Goal: Task Accomplishment & Management: Use online tool/utility

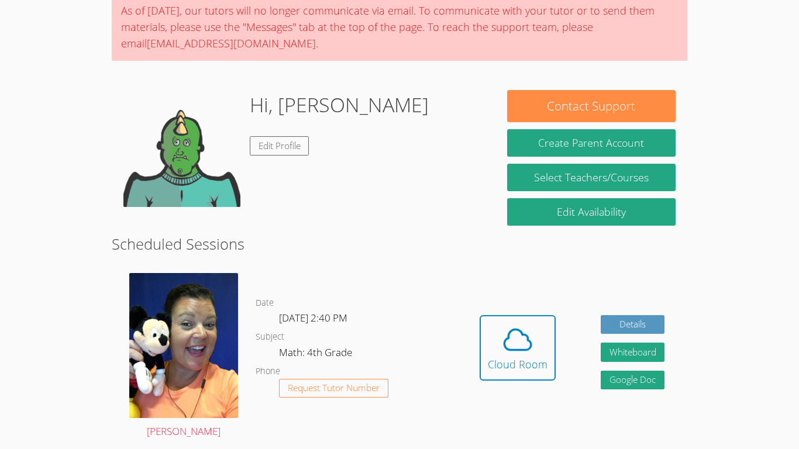
scroll to position [72, 0]
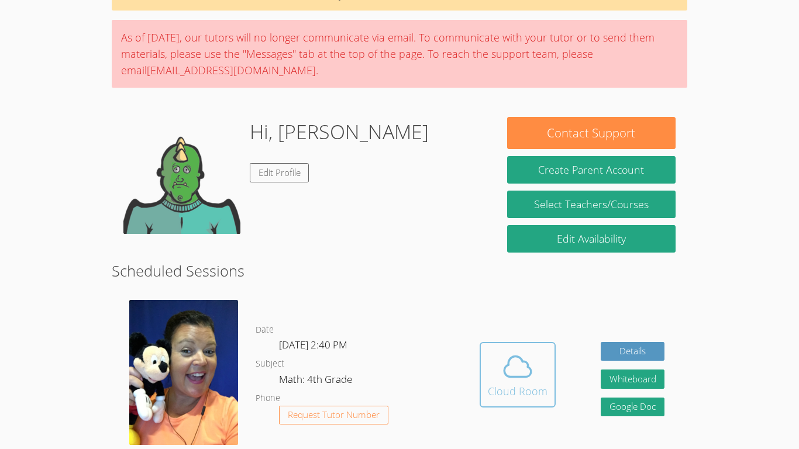
click at [510, 385] on div "Cloud Room" at bounding box center [518, 391] width 60 height 16
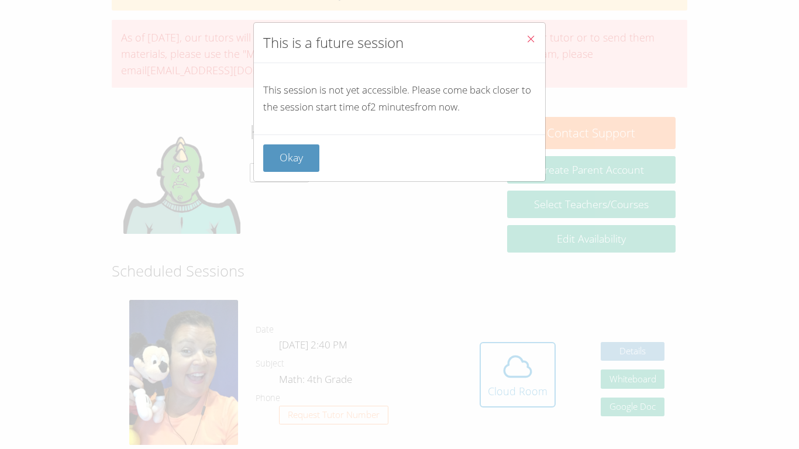
click at [298, 131] on div "This session is not yet accessible. Please come back closer to the session star…" at bounding box center [399, 98] width 291 height 71
click at [523, 51] on button "Close" at bounding box center [530, 41] width 29 height 36
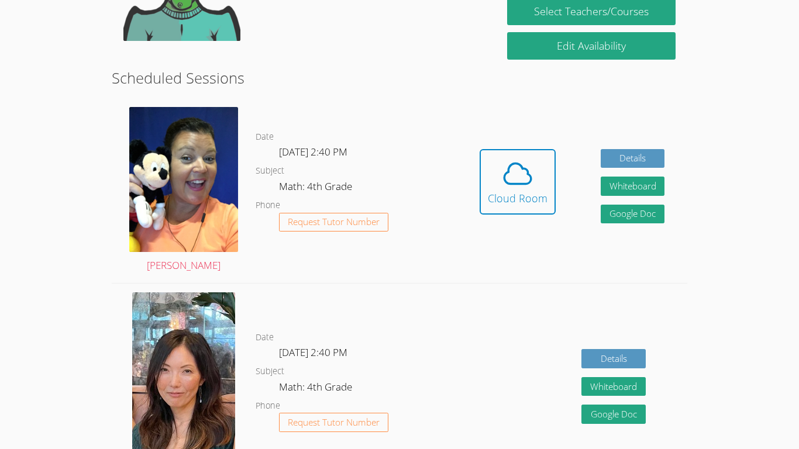
scroll to position [268, 0]
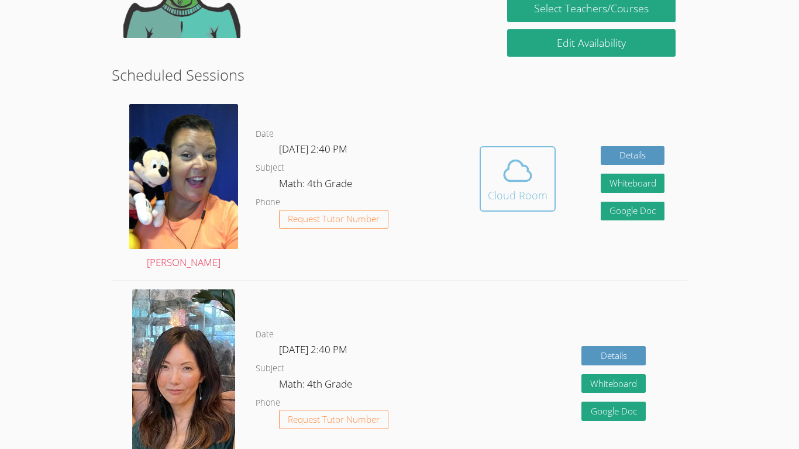
click at [493, 175] on span at bounding box center [518, 170] width 60 height 33
click at [521, 161] on icon at bounding box center [517, 170] width 33 height 33
click at [532, 181] on icon at bounding box center [517, 170] width 33 height 33
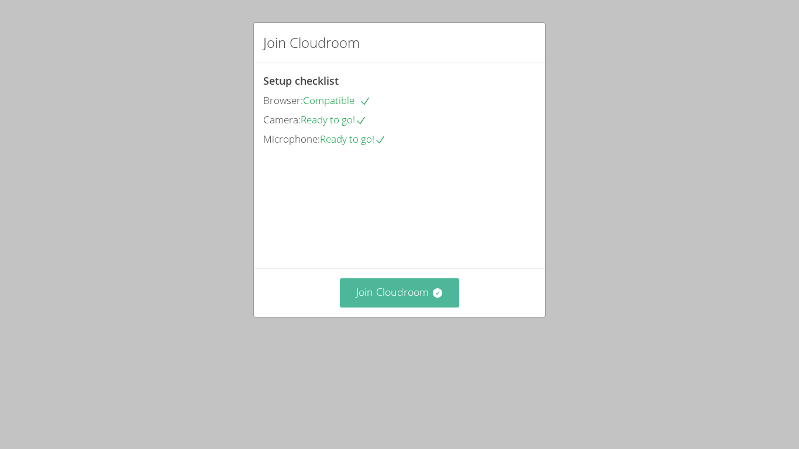
click at [420, 307] on button "Join Cloudroom" at bounding box center [400, 292] width 120 height 29
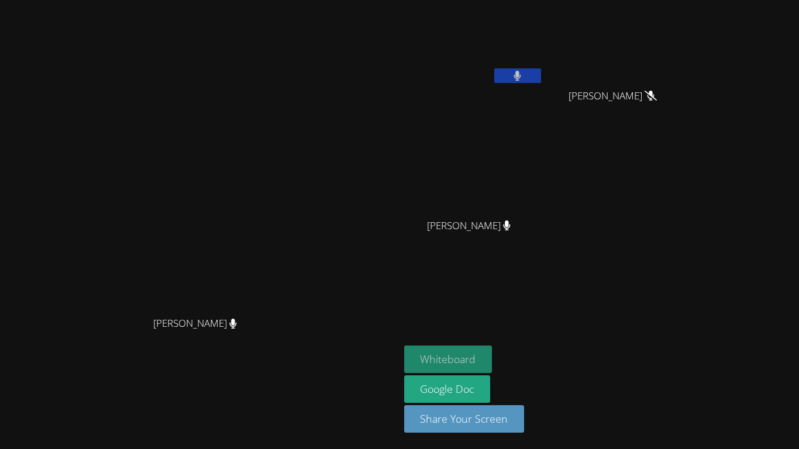
click at [492, 364] on button "Whiteboard" at bounding box center [448, 358] width 88 height 27
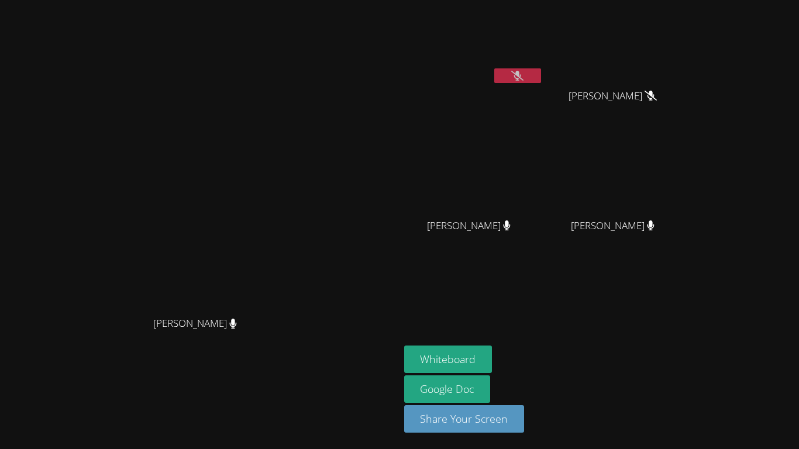
click at [541, 76] on button at bounding box center [517, 75] width 47 height 15
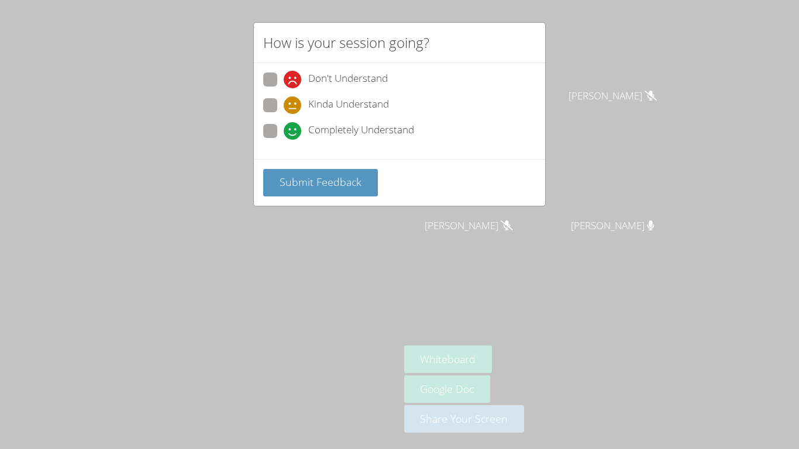
click at [324, 134] on span "Completely Understand" at bounding box center [361, 131] width 106 height 18
click at [293, 134] on input "Completely Understand" at bounding box center [289, 129] width 10 height 10
radio input "true"
click at [323, 173] on button "Submit Feedback" at bounding box center [320, 182] width 115 height 27
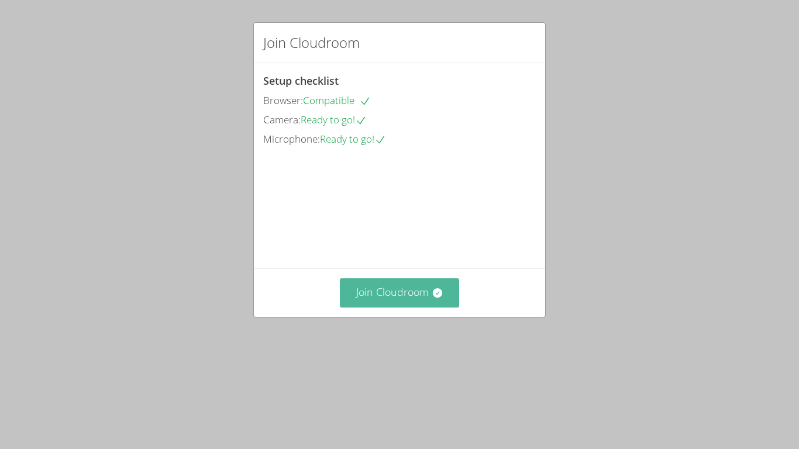
click at [438, 307] on button "Join Cloudroom" at bounding box center [400, 292] width 120 height 29
click at [421, 307] on button "Join Cloudroom" at bounding box center [400, 292] width 120 height 29
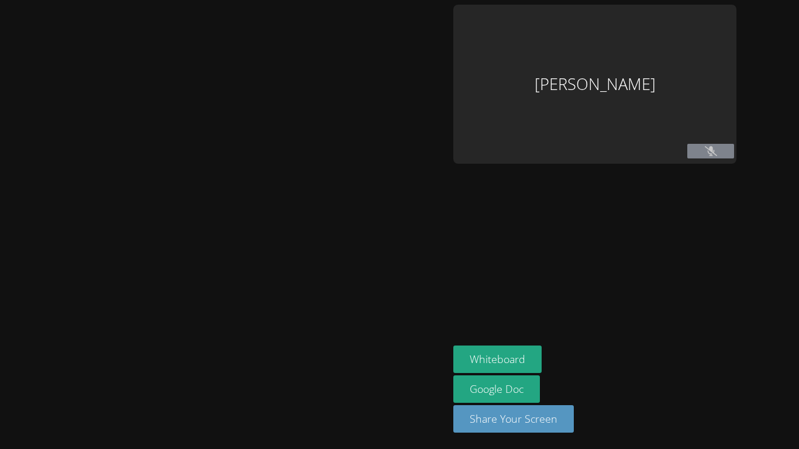
click at [398, 376] on div at bounding box center [224, 225] width 439 height 440
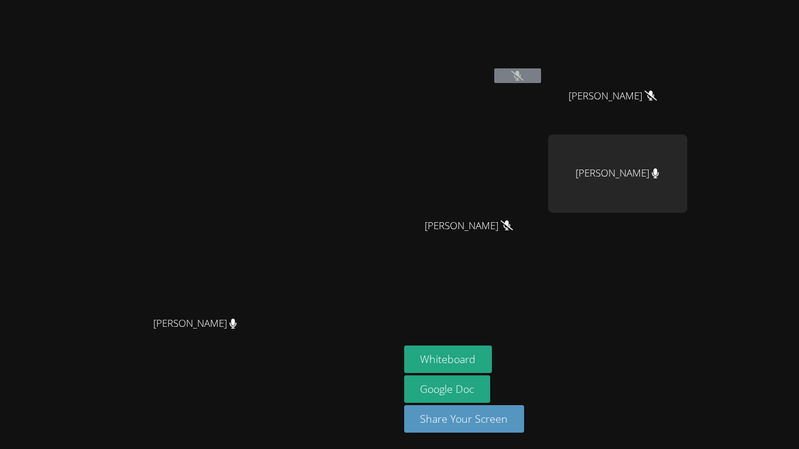
click at [523, 71] on icon at bounding box center [517, 76] width 12 height 10
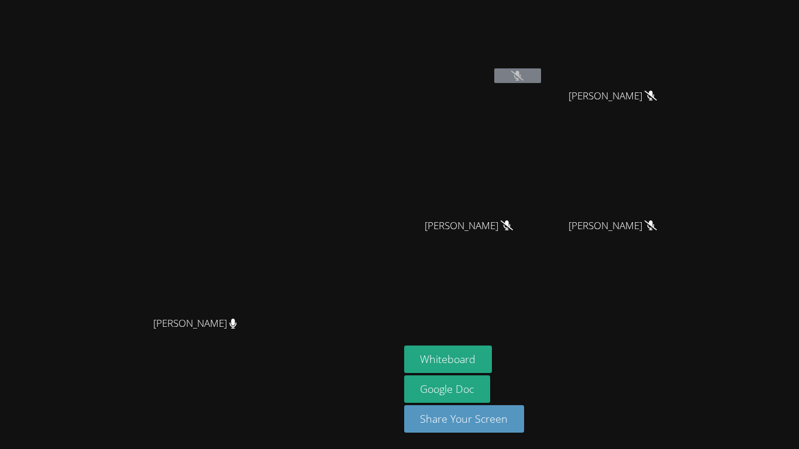
click at [523, 79] on icon at bounding box center [517, 76] width 12 height 10
